Goal: Find specific page/section: Find specific page/section

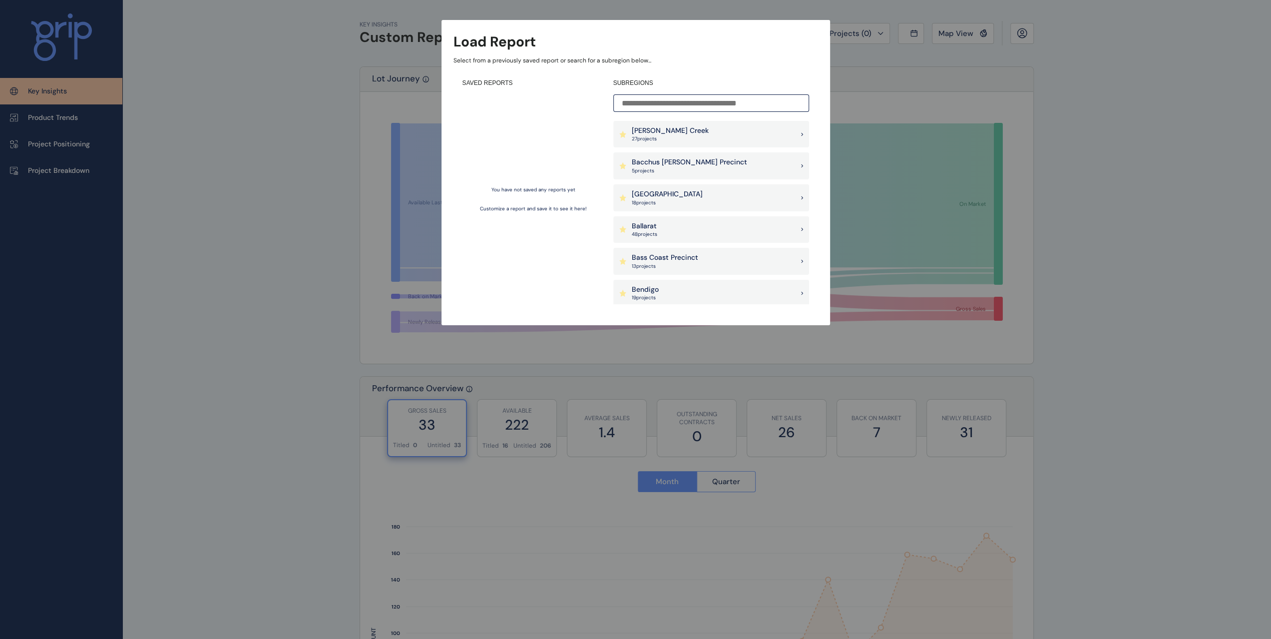
click at [679, 132] on p "[PERSON_NAME] Creek" at bounding box center [670, 131] width 77 height 10
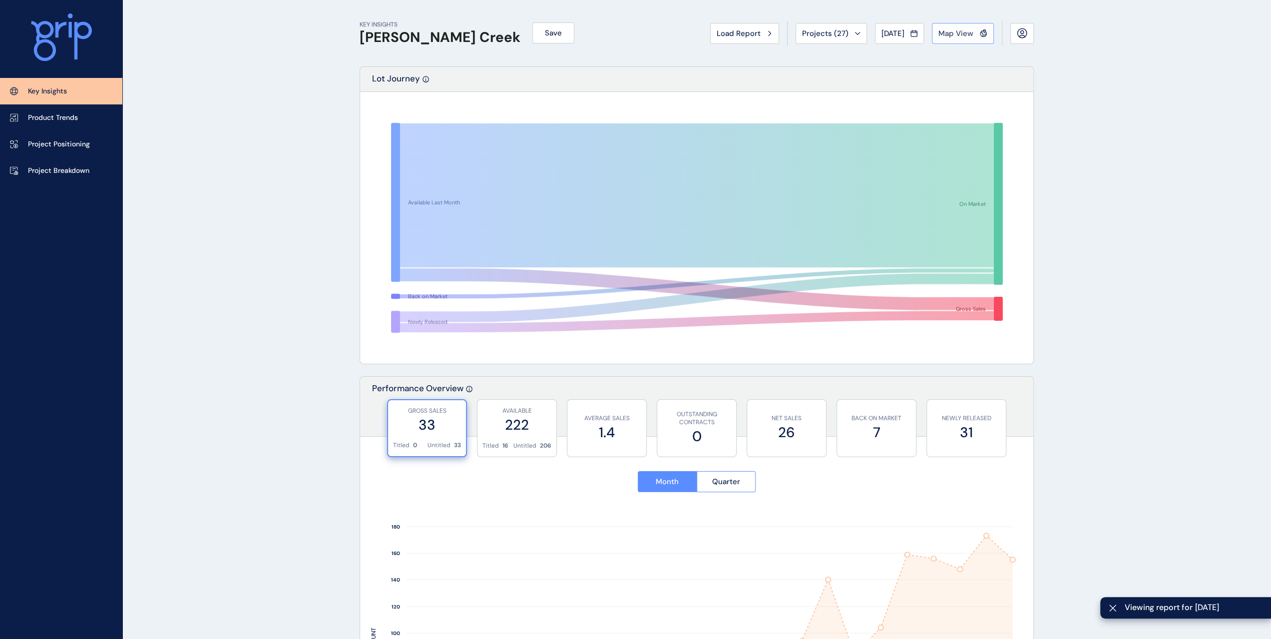
click at [948, 34] on span "Map View" at bounding box center [955, 33] width 35 height 10
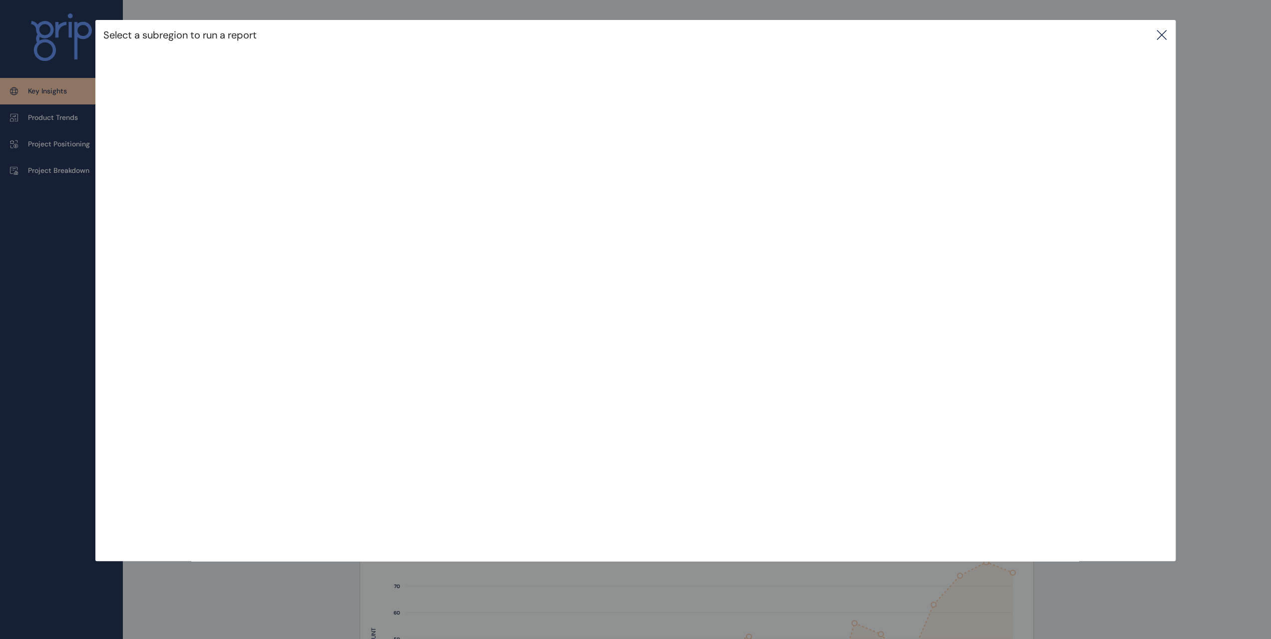
click at [1162, 37] on icon at bounding box center [1162, 35] width 12 height 12
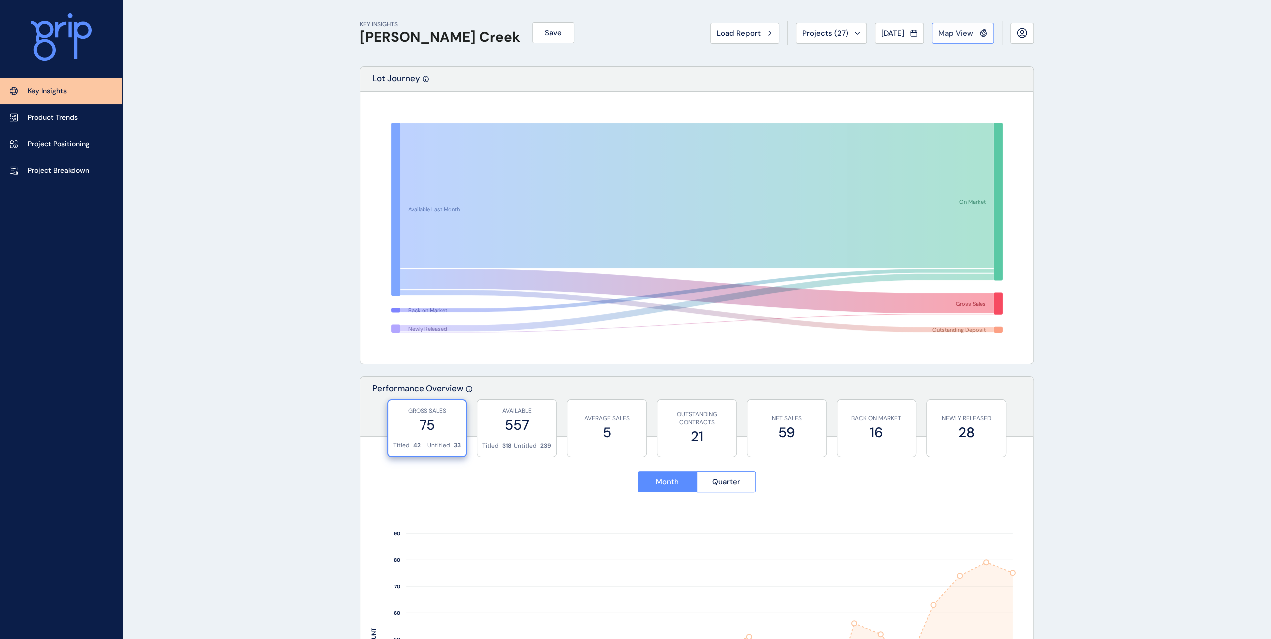
click at [961, 35] on span "Map View" at bounding box center [955, 33] width 35 height 10
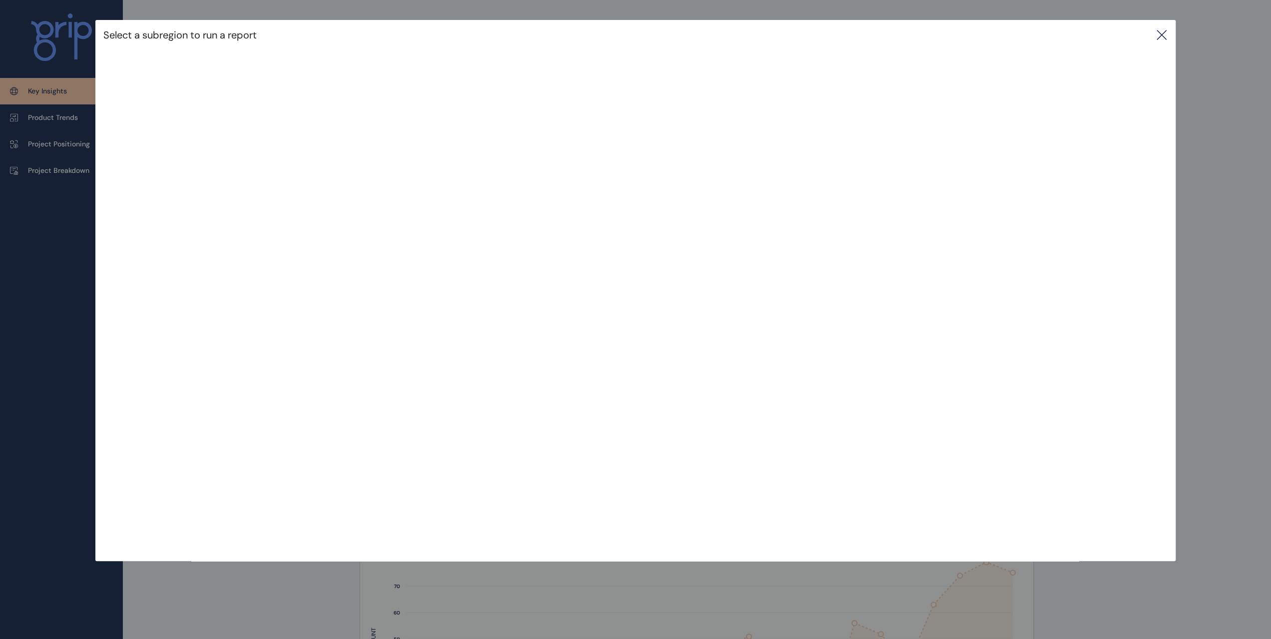
click at [1163, 33] on icon at bounding box center [1162, 35] width 12 height 12
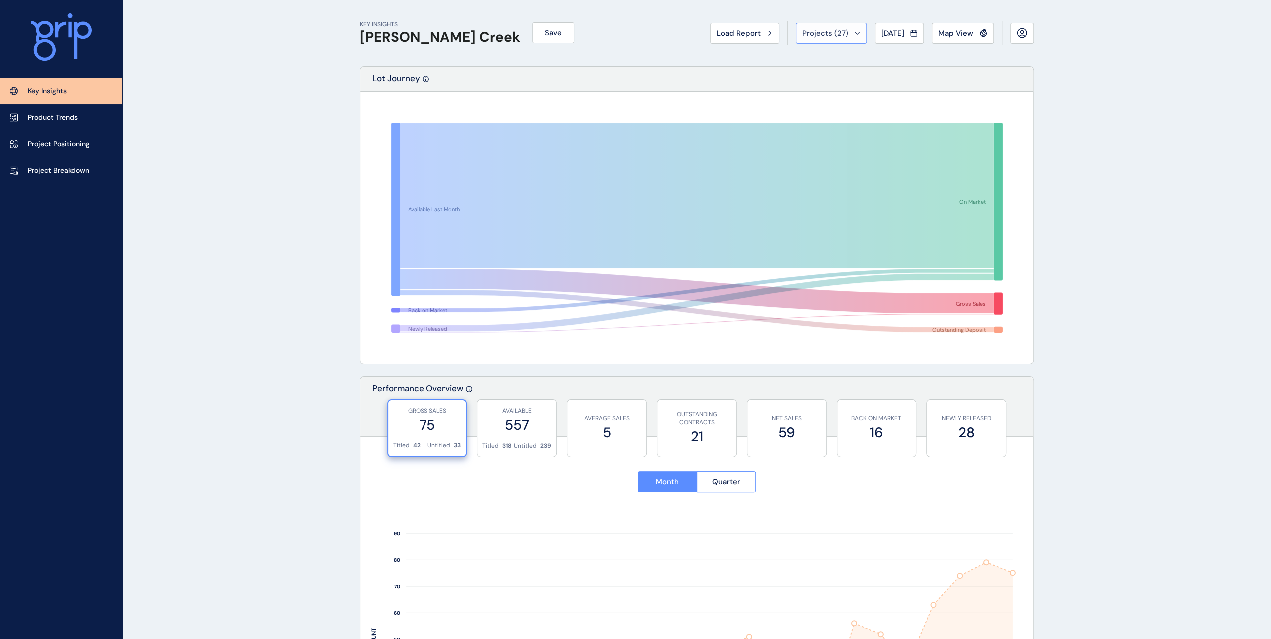
click at [838, 40] on button "Projects ( 27 )" at bounding box center [831, 33] width 71 height 21
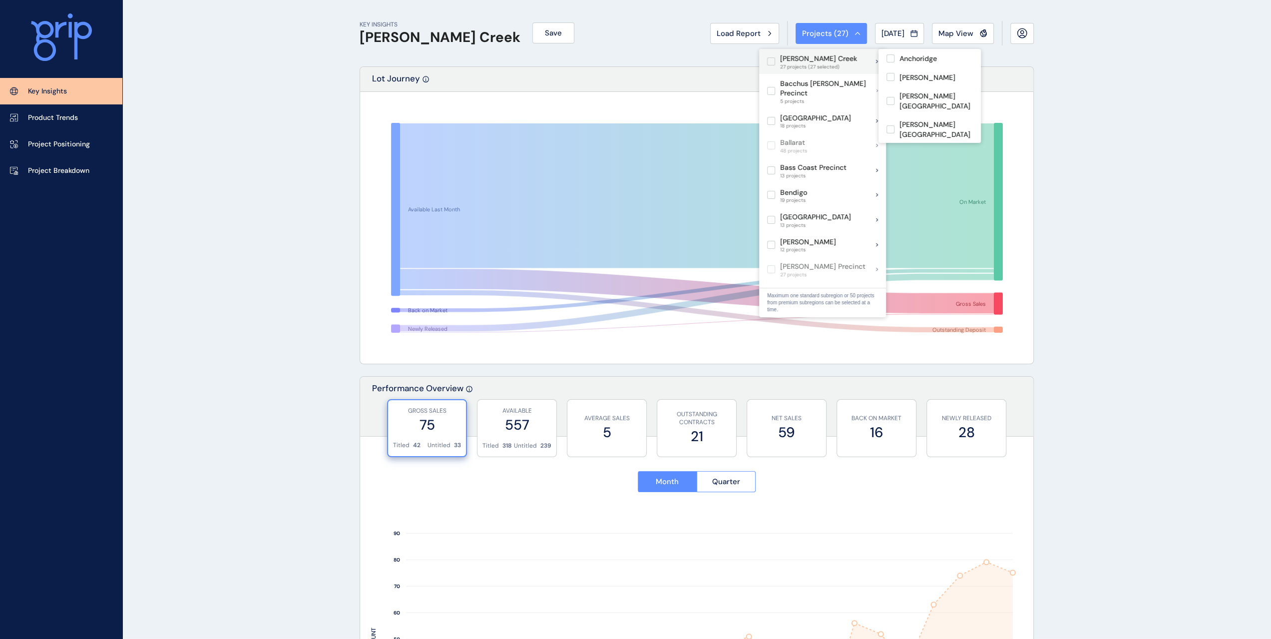
click at [824, 59] on p "[PERSON_NAME] Creek" at bounding box center [818, 59] width 77 height 10
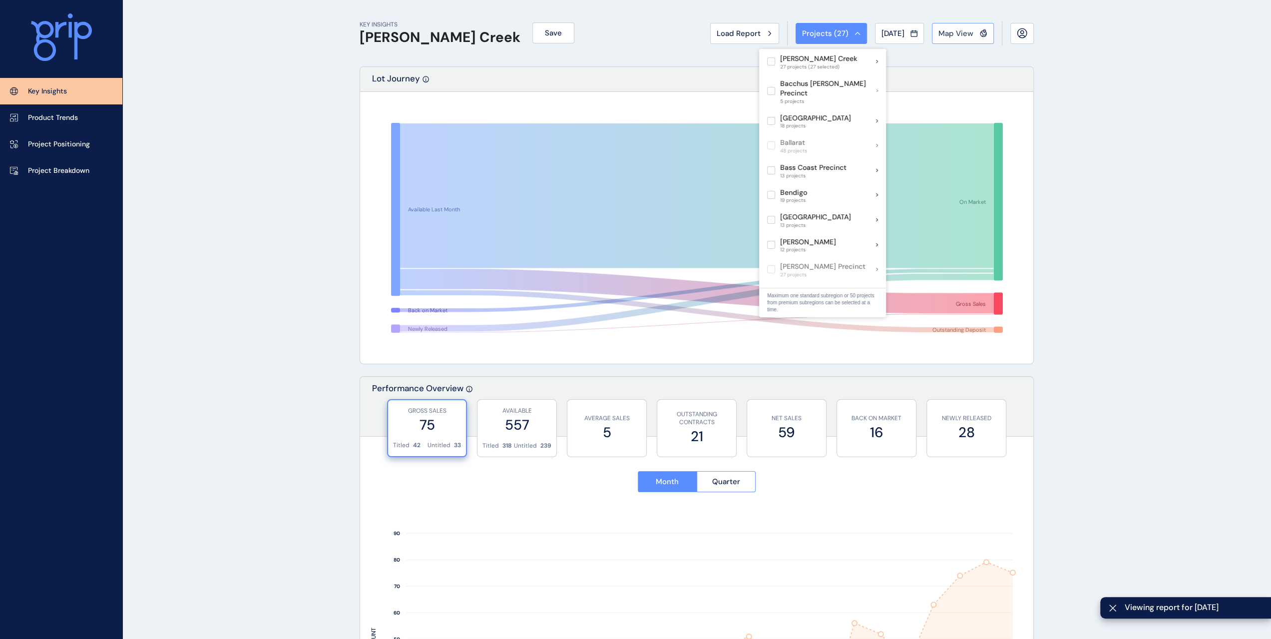
click at [963, 34] on span "Map View" at bounding box center [955, 33] width 35 height 10
